Goal: Information Seeking & Learning: Find specific fact

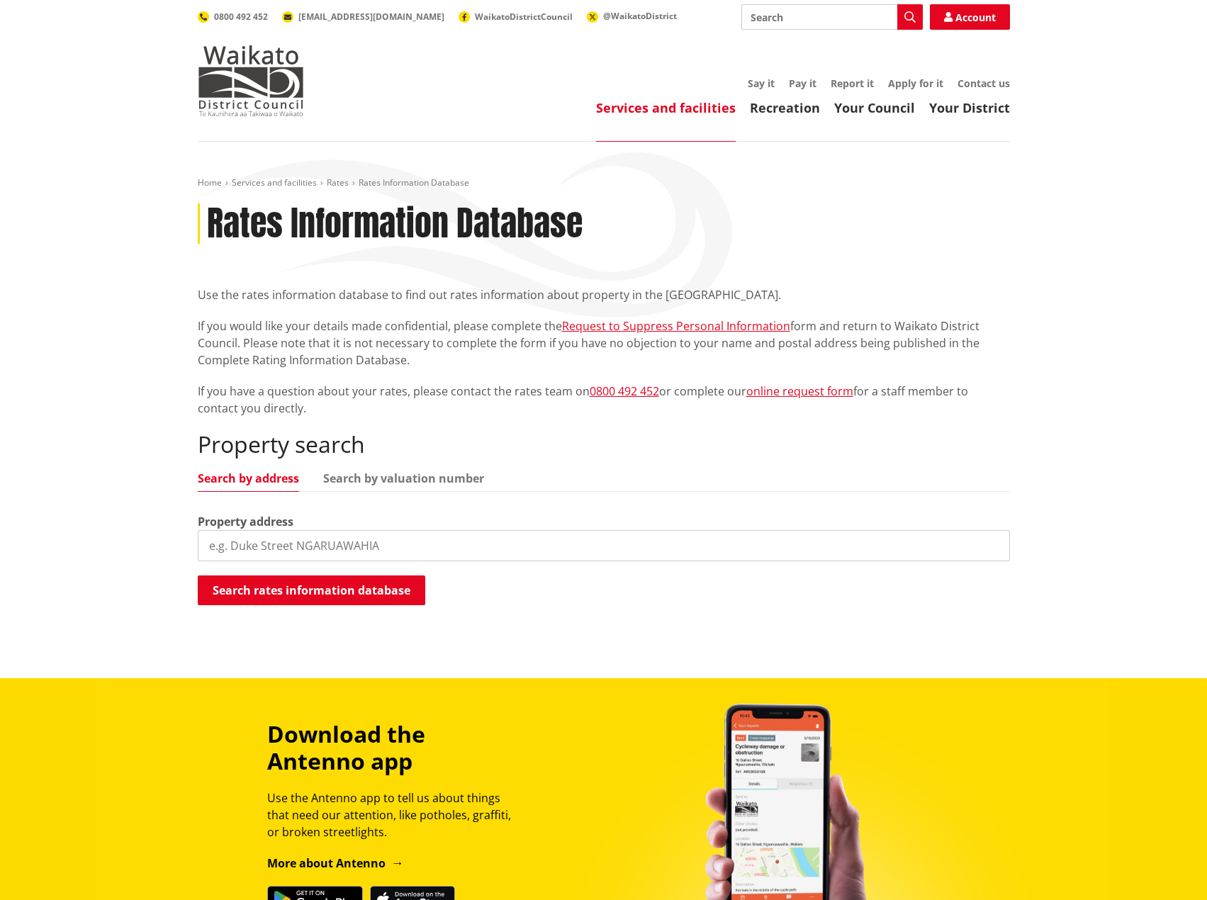
click at [322, 544] on input "search" at bounding box center [604, 545] width 812 height 31
type input "60"
click at [304, 544] on input "search" at bounding box center [604, 545] width 812 height 31
type input "60 Totara"
